Goal: Task Accomplishment & Management: Use online tool/utility

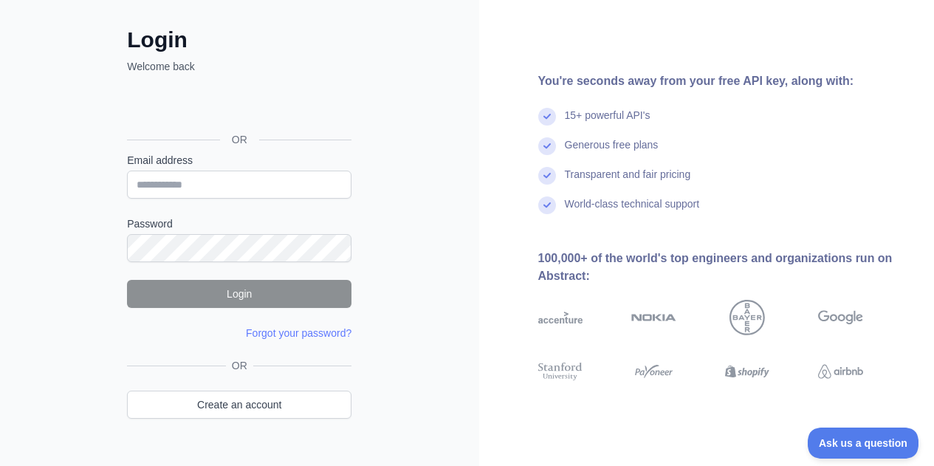
scroll to position [97, 0]
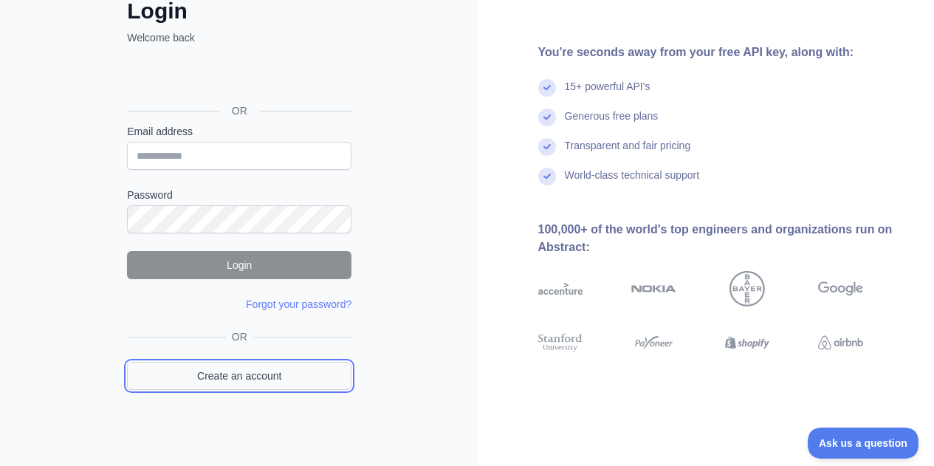
click at [256, 380] on link "Create an account" at bounding box center [239, 376] width 224 height 28
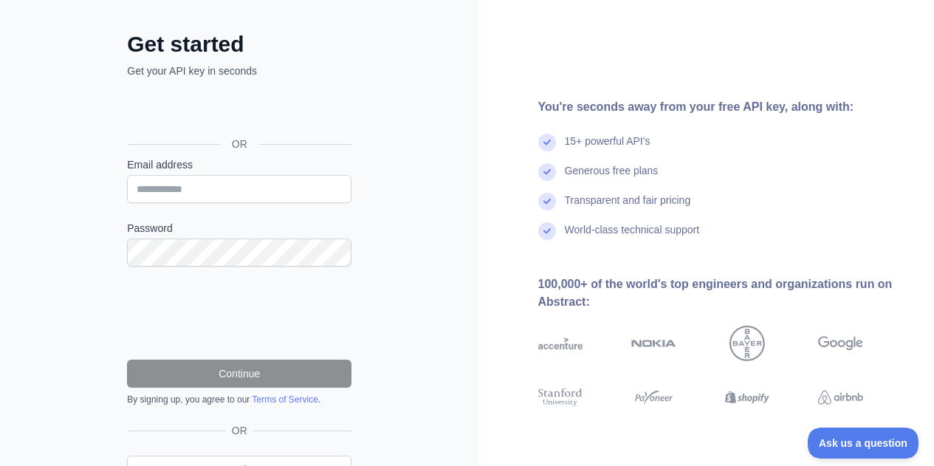
scroll to position [97, 0]
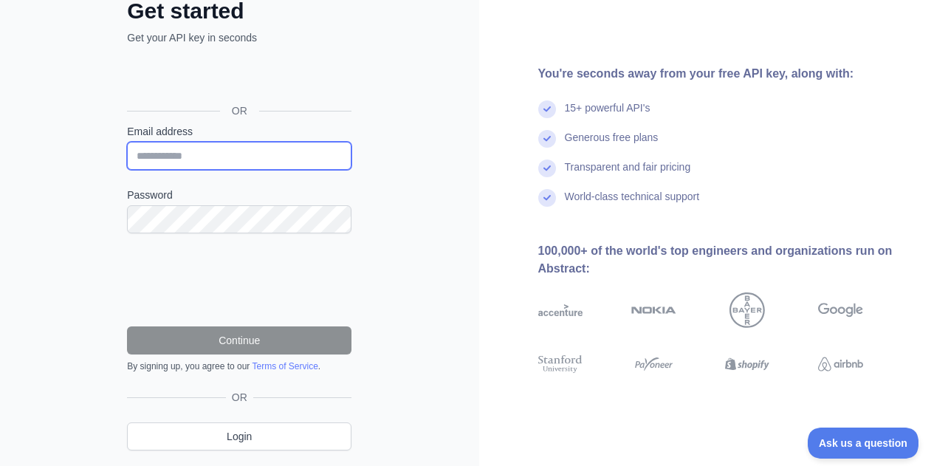
click at [239, 150] on input "Email address" at bounding box center [239, 156] width 224 height 28
paste input "**********"
type input "**********"
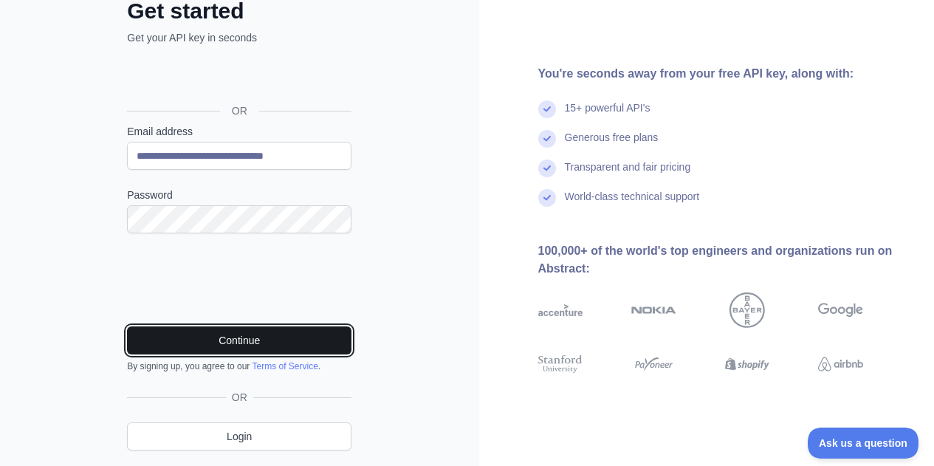
click at [265, 334] on button "Continue" at bounding box center [239, 340] width 224 height 28
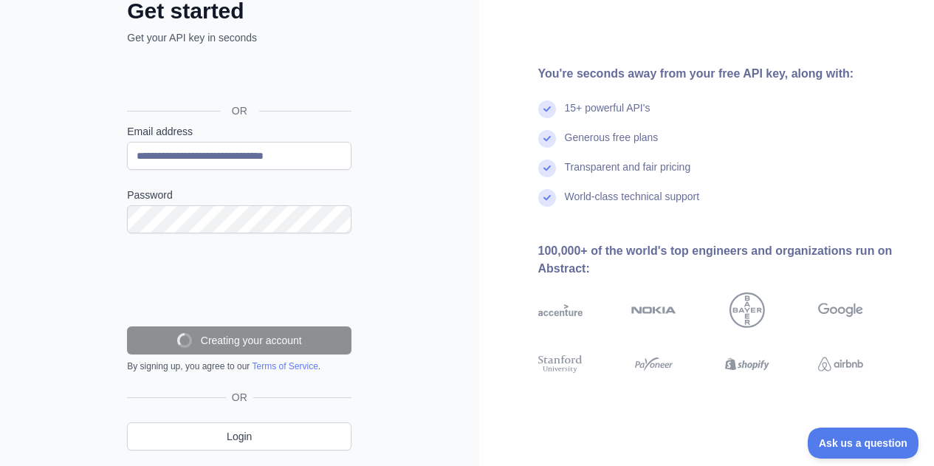
scroll to position [92, 0]
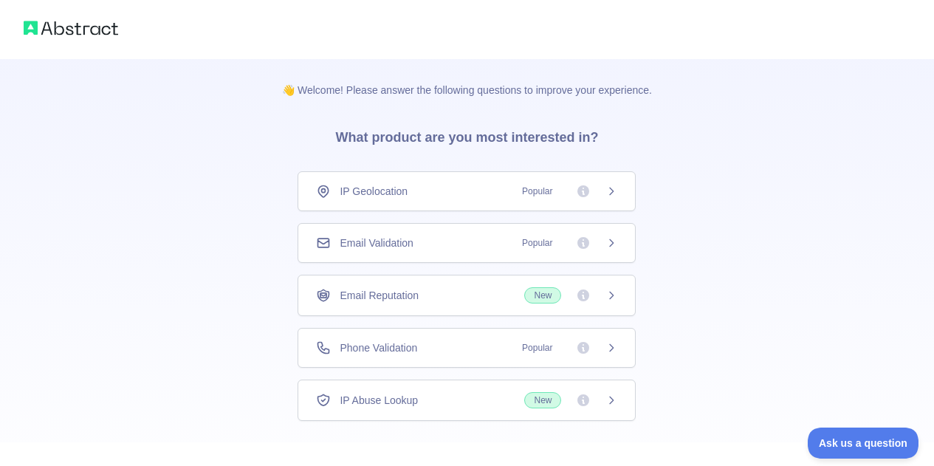
click at [538, 240] on span "Popular" at bounding box center [537, 243] width 48 height 15
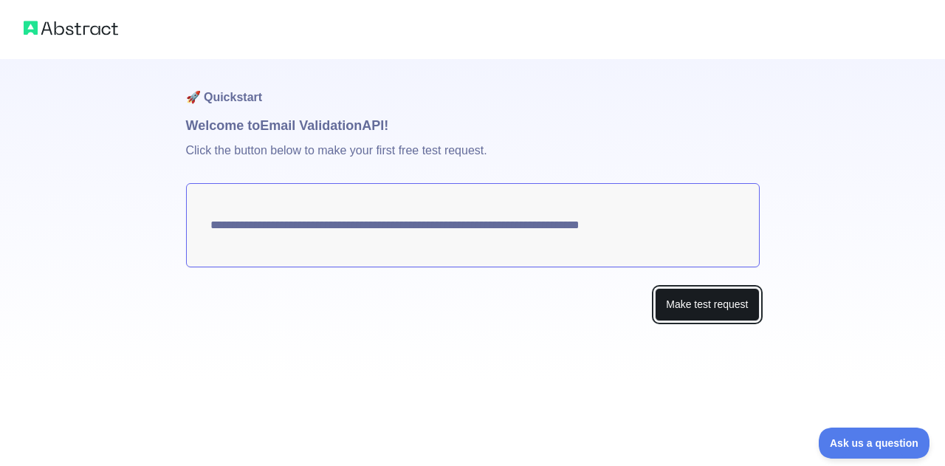
click at [706, 301] on button "Make test request" at bounding box center [707, 304] width 104 height 33
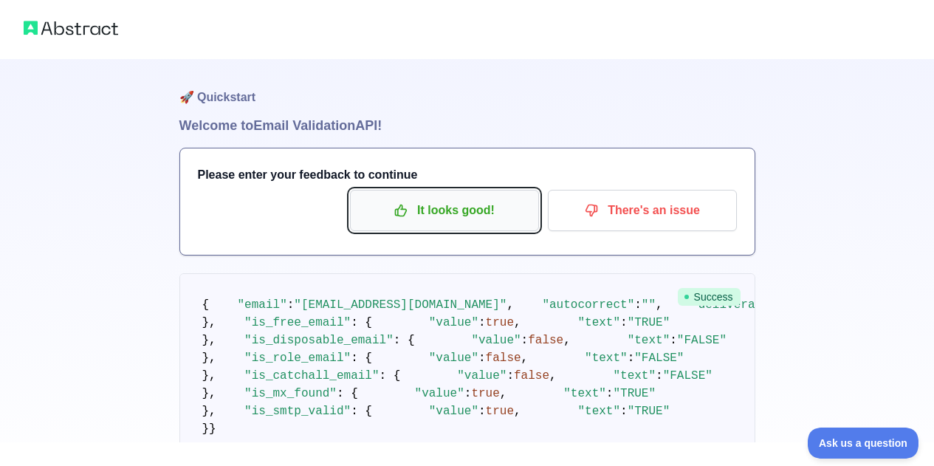
click at [509, 210] on p "It looks good!" at bounding box center [444, 210] width 167 height 25
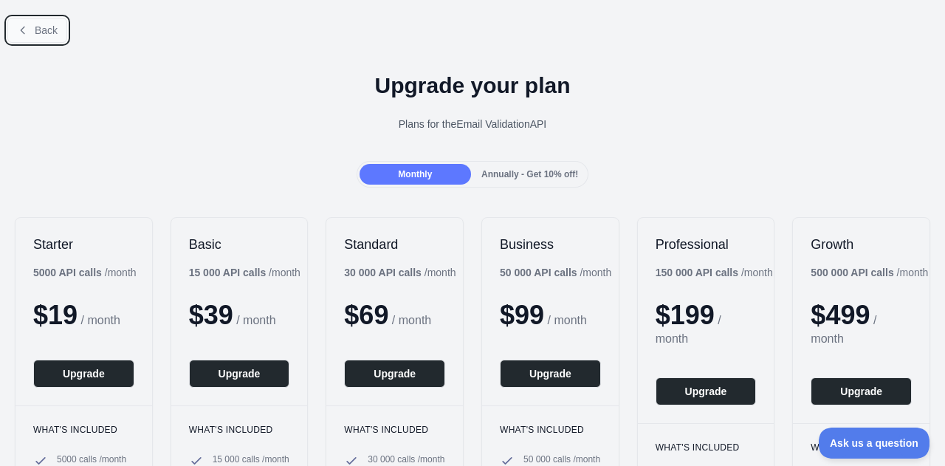
click at [38, 33] on span "Back" at bounding box center [46, 30] width 23 height 12
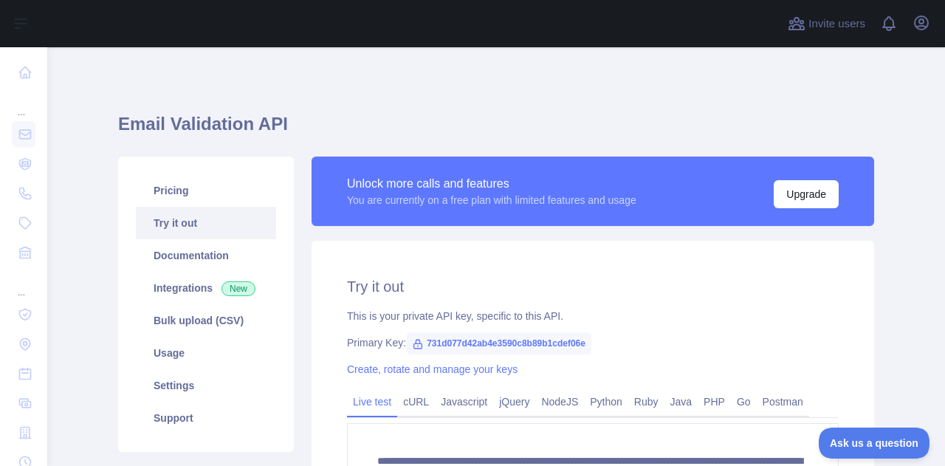
click at [539, 343] on span "731d077d42ab4e3590c8b89b1cdef06e" at bounding box center [498, 343] width 185 height 22
copy span "731d077d42ab4e3590c8b89b1cdef06e"
